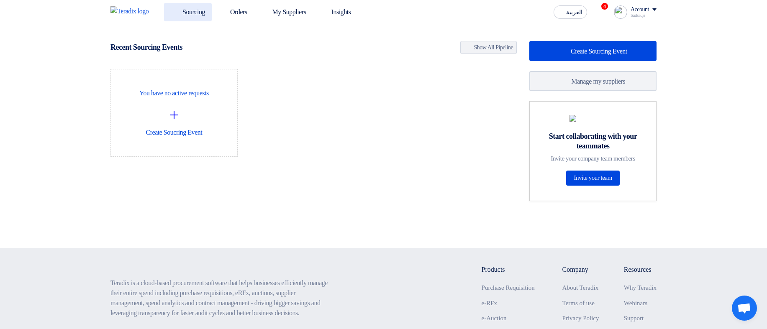
click at [192, 11] on link "Sourcing" at bounding box center [188, 12] width 48 height 18
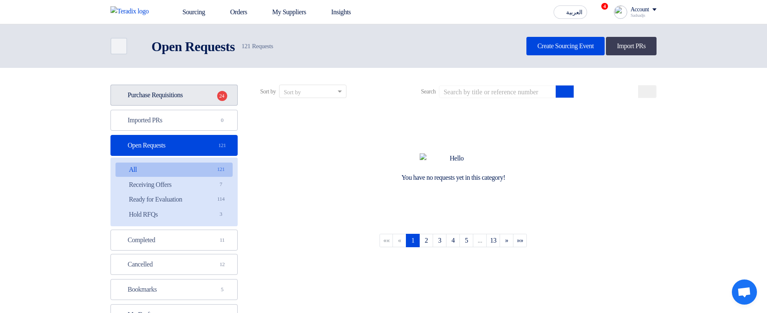
click at [210, 62] on link "Purchase Requisitions Purchase Requisitions 24" at bounding box center [173, 95] width 127 height 21
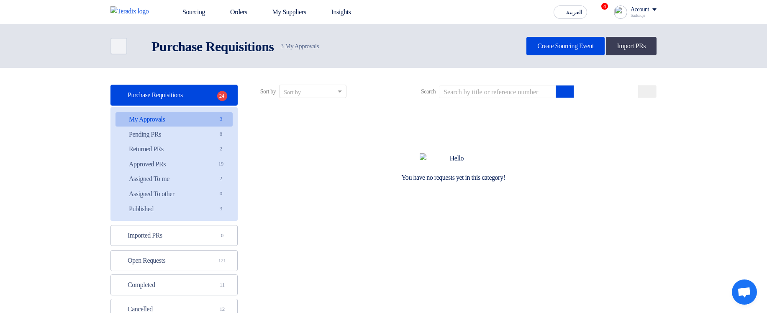
click at [216, 62] on span "3" at bounding box center [221, 119] width 10 height 9
click at [178, 62] on link "Imported PRs Imported PRs 0" at bounding box center [173, 235] width 127 height 21
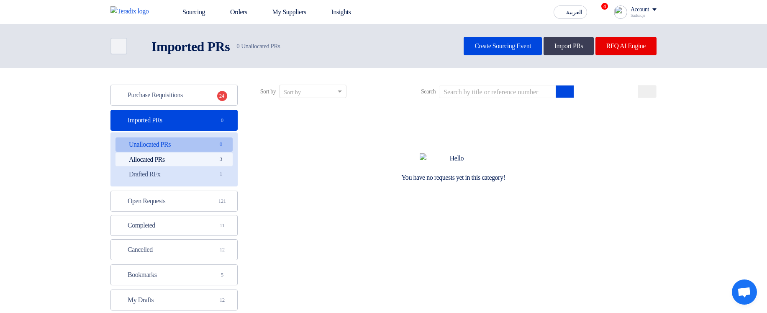
click at [195, 62] on link "Allocated PRs Allocated PRs 3" at bounding box center [173, 159] width 117 height 14
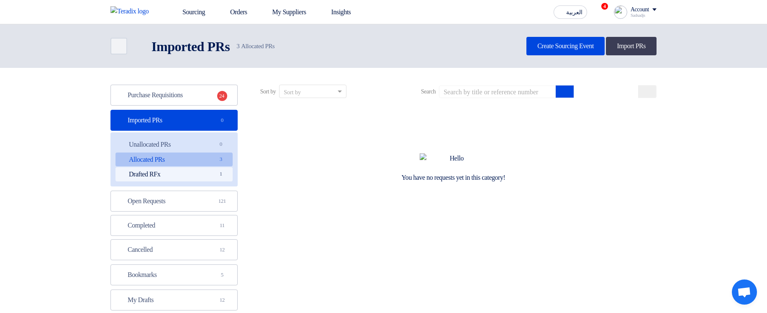
click at [186, 62] on link "Drafted RFx Drafted RFx 1" at bounding box center [173, 174] width 117 height 14
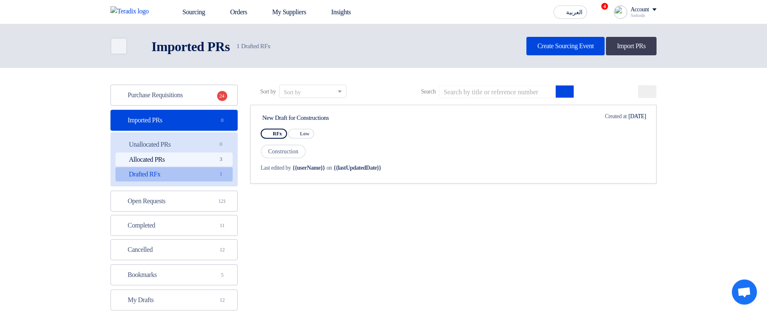
click at [200, 62] on link "Allocated PRs Allocated PRs 3" at bounding box center [173, 159] width 117 height 14
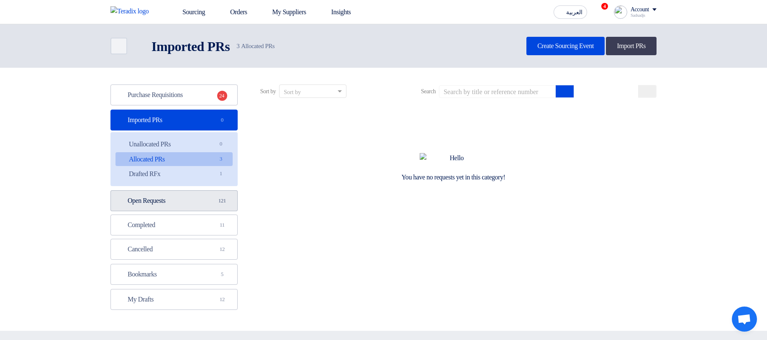
click at [159, 62] on link "Open Requests Open Requests 121" at bounding box center [173, 200] width 127 height 21
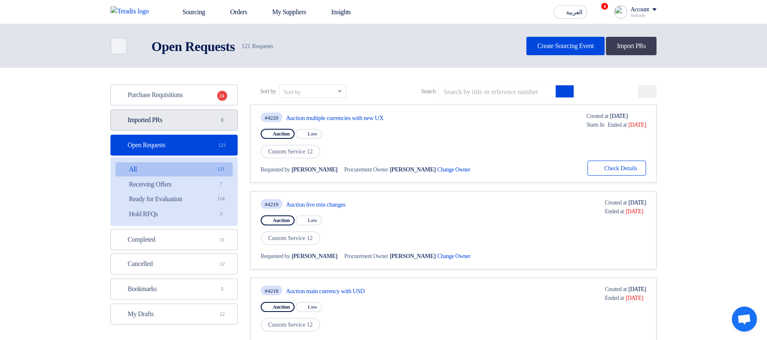
click at [171, 124] on link "Imported PRs Imported PRs 0" at bounding box center [173, 120] width 127 height 21
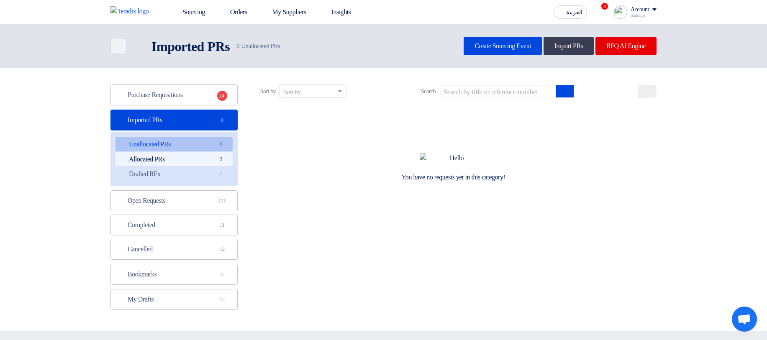
click at [188, 166] on link "Allocated PRs Allocated PRs 3" at bounding box center [173, 159] width 117 height 14
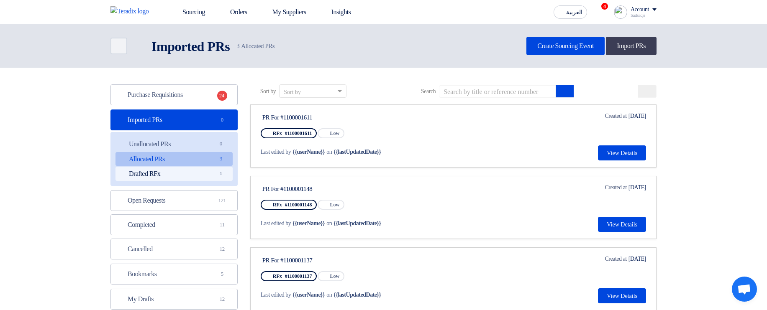
click at [188, 169] on link "Drafted RFx Drafted RFx 1" at bounding box center [173, 174] width 117 height 14
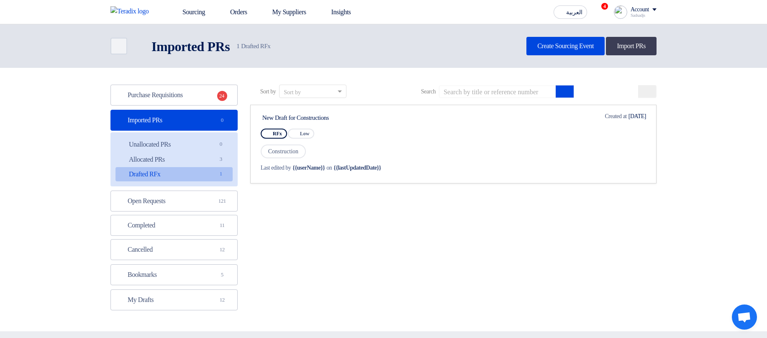
click at [351, 209] on div "Sort by Sort by Search Category Owner Type" at bounding box center [453, 200] width 419 height 230
click at [190, 202] on link "Open Requests Open Requests 121" at bounding box center [173, 200] width 127 height 21
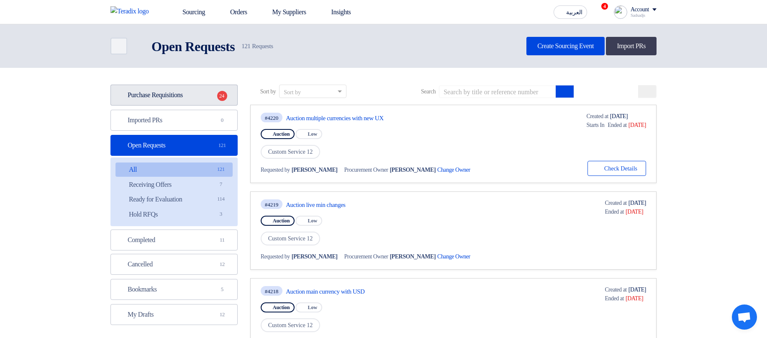
click at [192, 102] on link "Purchase Requisitions Purchase Requisitions 24" at bounding box center [173, 95] width 127 height 21
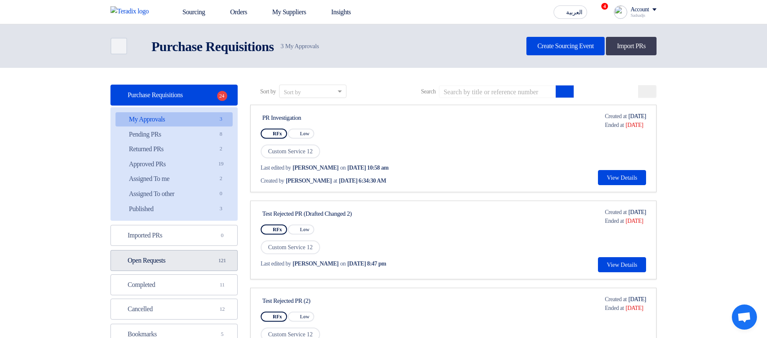
click at [173, 267] on link "Open Requests Open Requests 121" at bounding box center [173, 260] width 127 height 21
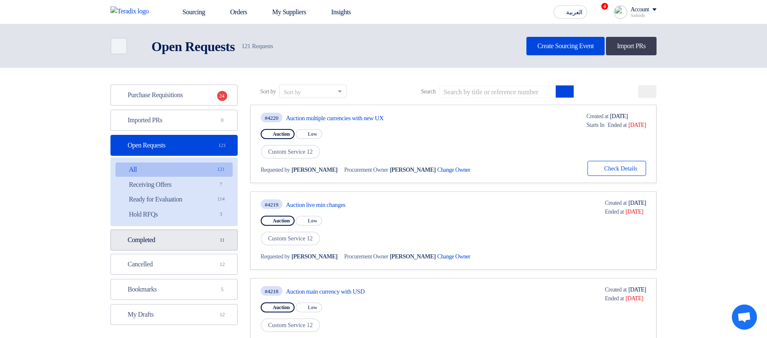
click at [174, 246] on link "Completed Completed 11" at bounding box center [173, 239] width 127 height 21
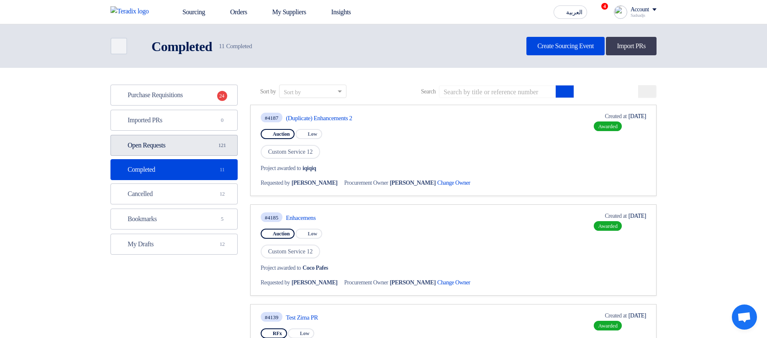
click at [161, 145] on link "Open Requests Open Requests 121" at bounding box center [173, 145] width 127 height 21
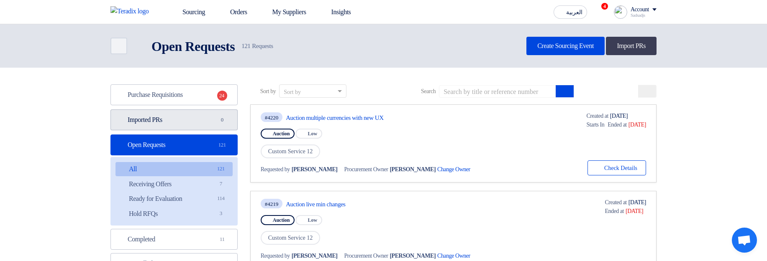
click at [202, 128] on link "Imported PRs Imported PRs 0" at bounding box center [173, 120] width 127 height 21
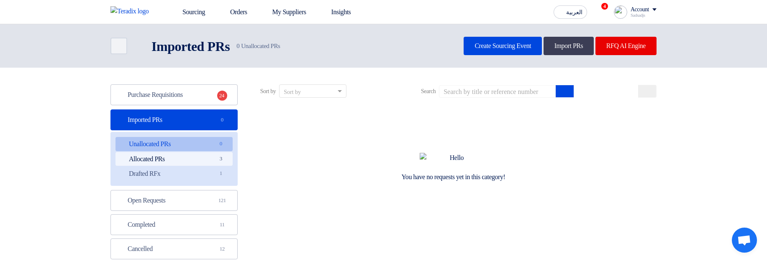
click at [194, 161] on link "Allocated PRs Allocated PRs 3" at bounding box center [173, 159] width 117 height 14
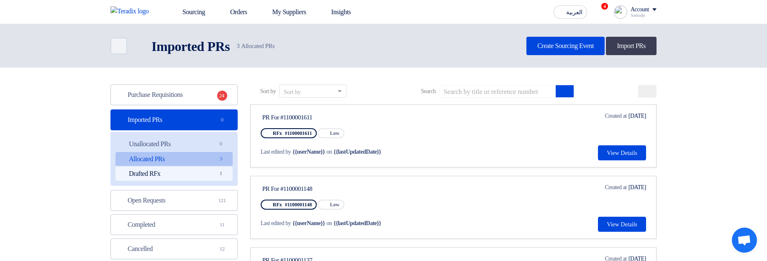
click at [191, 179] on link "Drafted RFx Drafted RFx 1" at bounding box center [173, 174] width 117 height 14
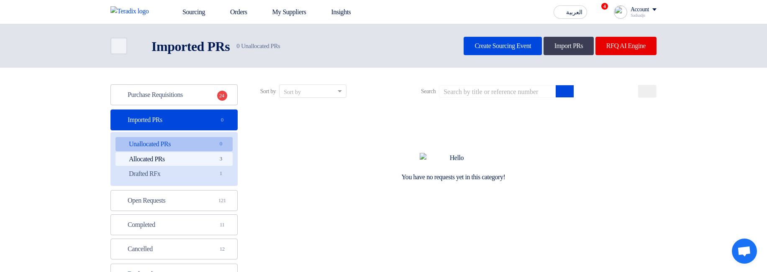
click at [171, 155] on link "Allocated PRs Allocated PRs 3" at bounding box center [173, 159] width 117 height 14
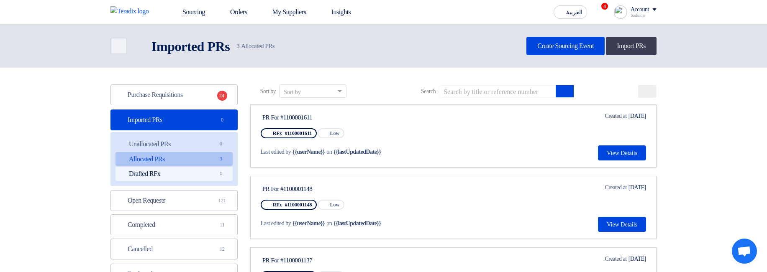
click at [175, 179] on link "Drafted RFx Drafted RFx 1" at bounding box center [173, 174] width 117 height 14
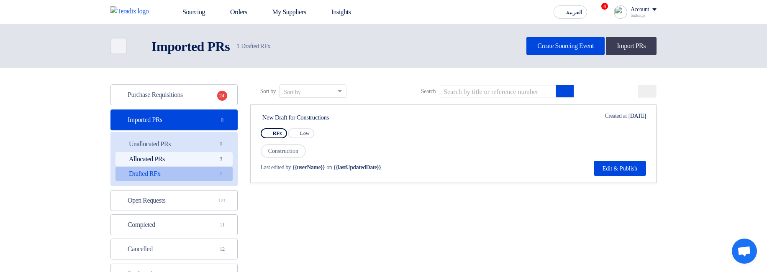
click at [188, 162] on link "Allocated PRs Allocated PRs 3" at bounding box center [173, 159] width 117 height 14
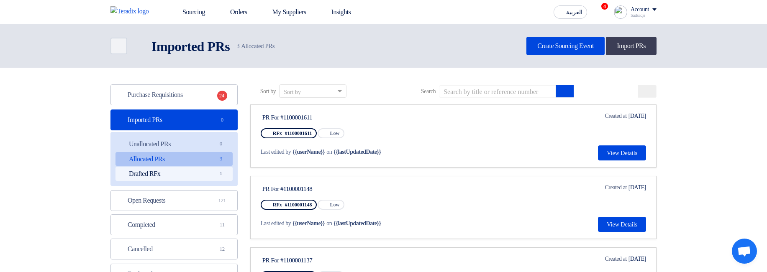
click at [190, 174] on link "Drafted RFx Drafted RFx 1" at bounding box center [173, 174] width 117 height 14
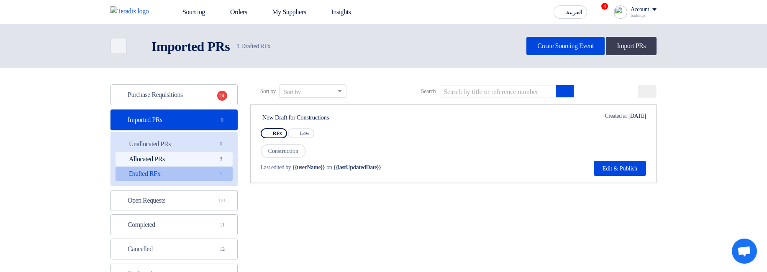
click at [197, 159] on link "Allocated PRs Allocated PRs 3" at bounding box center [173, 159] width 117 height 14
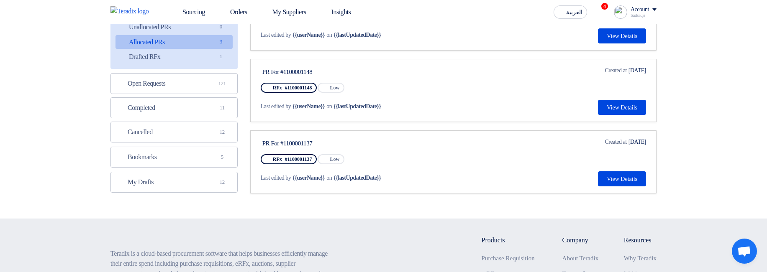
scroll to position [50, 0]
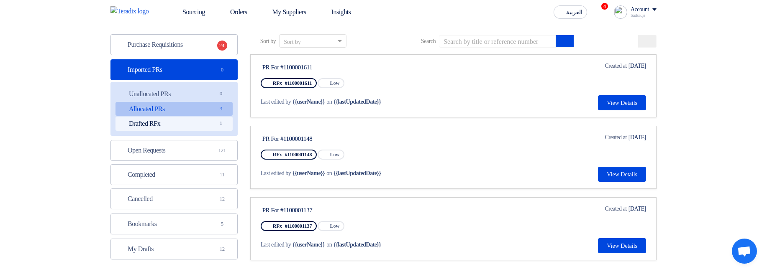
click at [213, 120] on link "Drafted RFx Drafted RFx 1" at bounding box center [173, 124] width 117 height 14
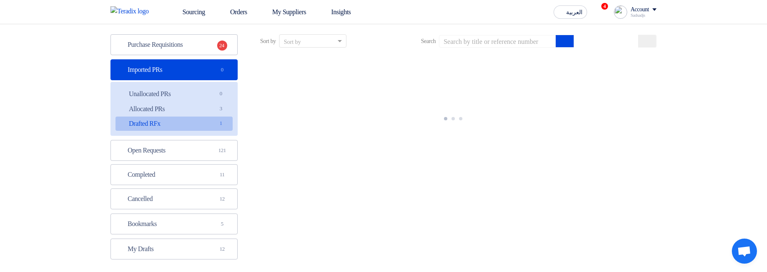
scroll to position [0, 0]
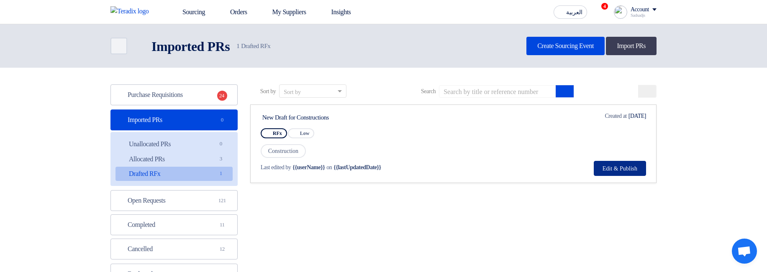
click at [620, 165] on button "Edit & Publish" at bounding box center [620, 168] width 52 height 15
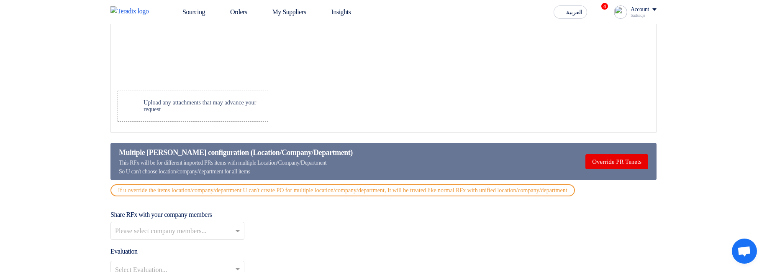
scroll to position [904, 0]
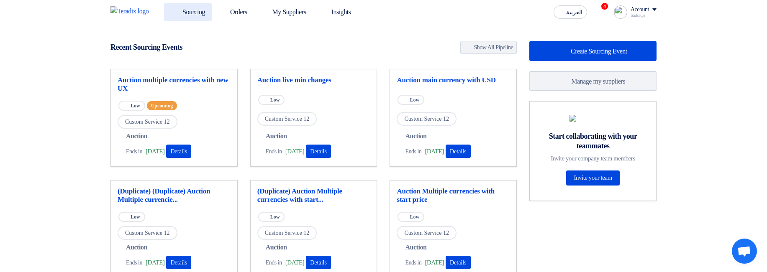
click at [192, 13] on link "Sourcing" at bounding box center [188, 12] width 48 height 18
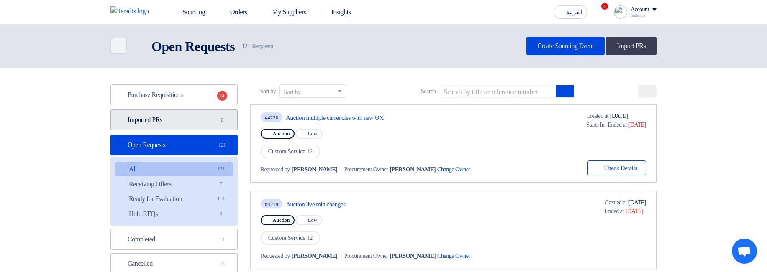
click at [180, 126] on link "Imported PRs Imported PRs 0" at bounding box center [173, 120] width 127 height 21
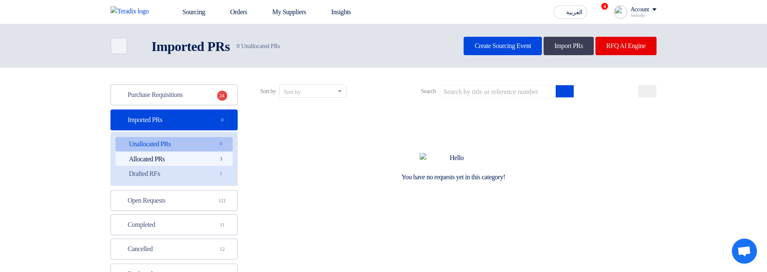
click at [196, 162] on link "Allocated PRs Allocated PRs 3" at bounding box center [173, 159] width 117 height 14
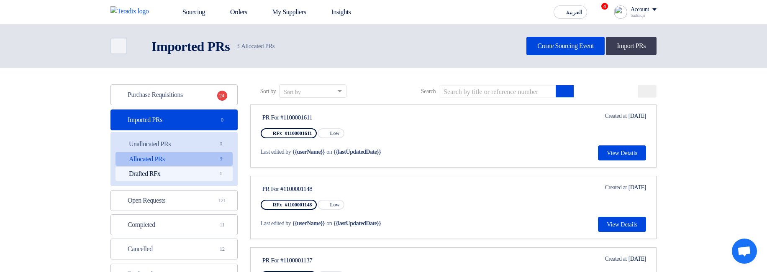
click at [200, 177] on link "Drafted RFx Drafted RFx 1" at bounding box center [173, 174] width 117 height 14
